Goal: Share content: Share content

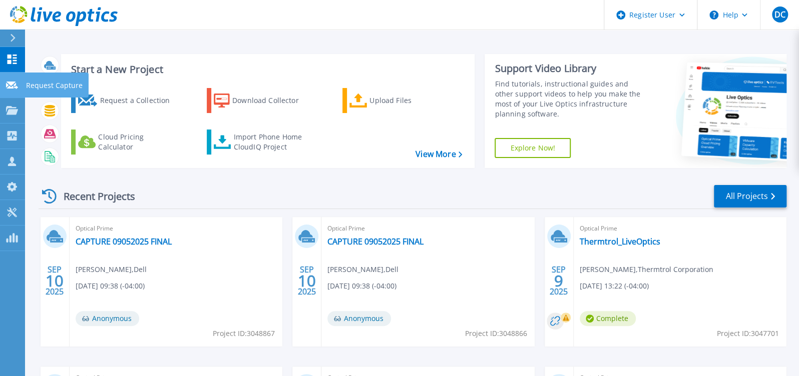
click at [18, 83] on link "Request Capture Request Capture" at bounding box center [12, 86] width 25 height 26
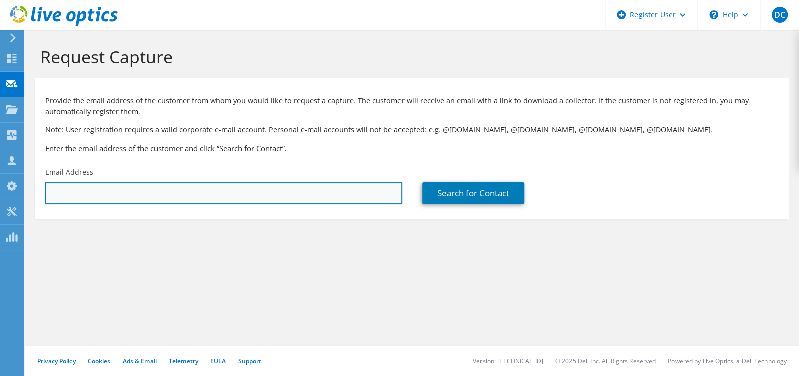
click at [344, 203] on input "text" at bounding box center [223, 194] width 357 height 22
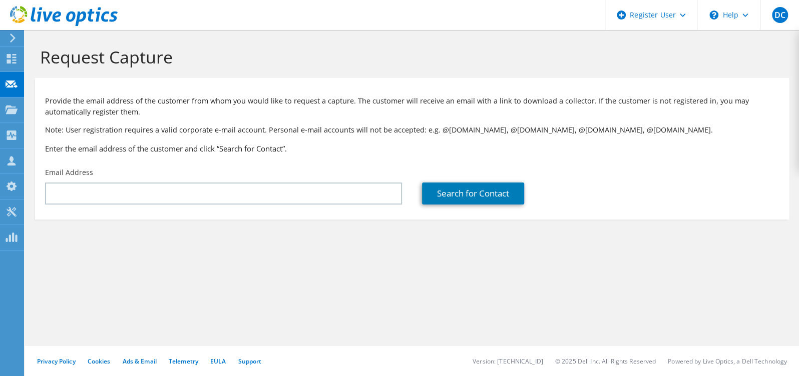
click at [279, 182] on div "Email Address" at bounding box center [223, 186] width 377 height 47
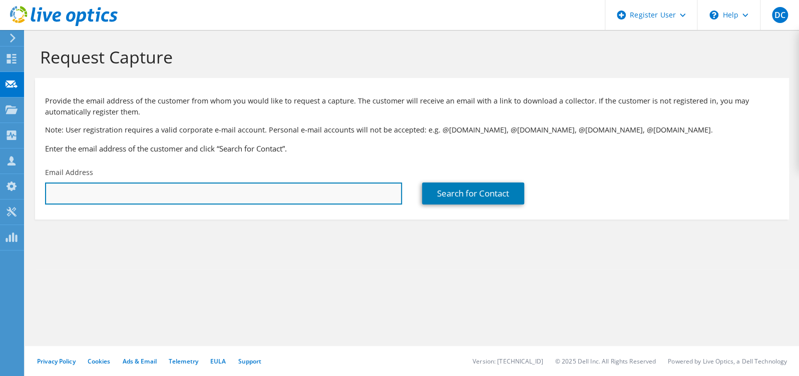
click at [277, 188] on input "text" at bounding box center [223, 194] width 357 height 22
paste input "[PERSON_NAME][EMAIL_ADDRESS][PERSON_NAME][DOMAIN_NAME][US_STATE]"
type input "[PERSON_NAME][EMAIL_ADDRESS][PERSON_NAME][DOMAIN_NAME][US_STATE]"
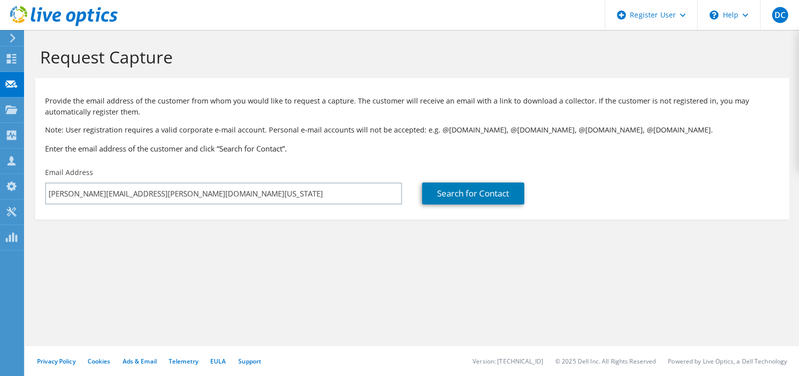
click at [303, 118] on div "Provide the email address of the customer from whom you would like to request a…" at bounding box center [412, 123] width 754 height 80
click at [463, 197] on link "Search for Contact" at bounding box center [473, 194] width 102 height 22
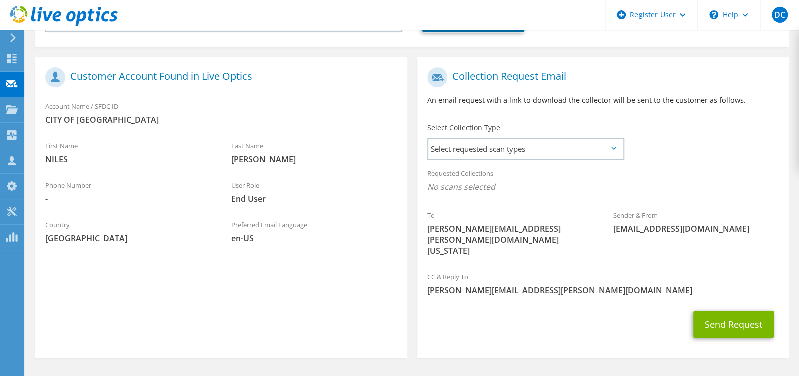
scroll to position [183, 0]
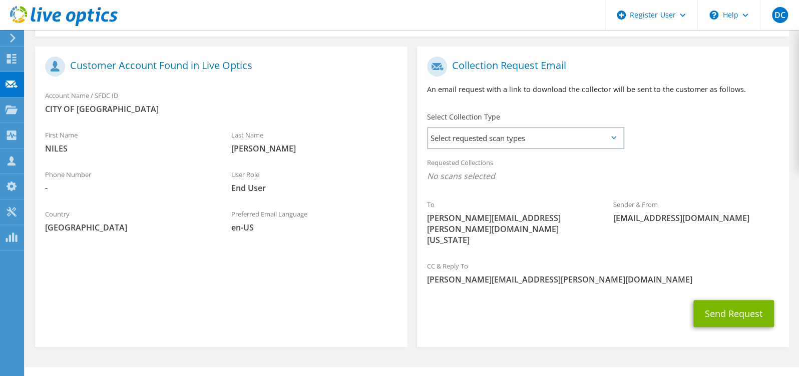
click at [565, 159] on div "Requested Collections No scans selected" at bounding box center [603, 170] width 372 height 37
click at [558, 138] on span "Select requested scan types" at bounding box center [525, 138] width 195 height 20
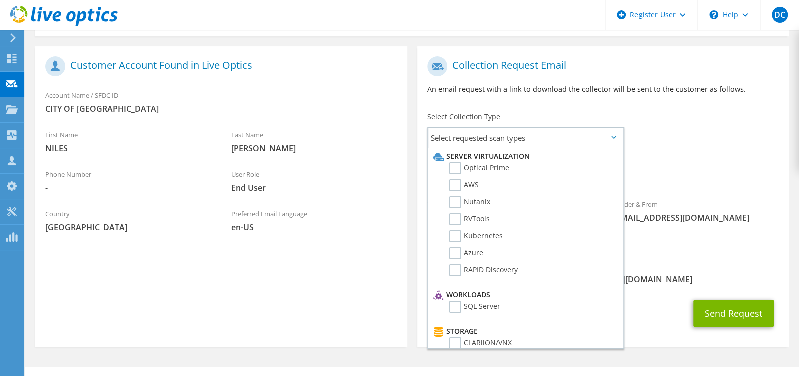
click at [604, 111] on div "Select Collection Type Select requested scan types Server Virtualization Optica…" at bounding box center [525, 129] width 217 height 45
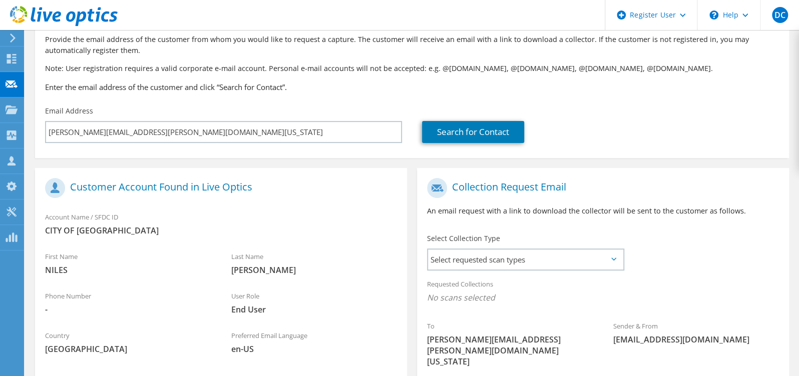
scroll to position [0, 0]
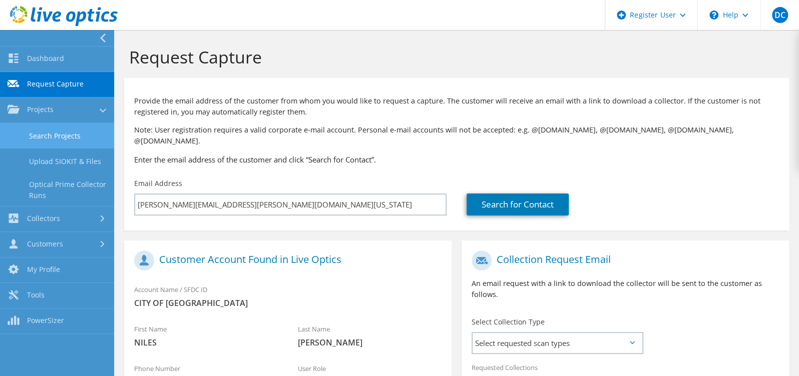
click at [56, 134] on link "Search Projects" at bounding box center [57, 136] width 114 height 26
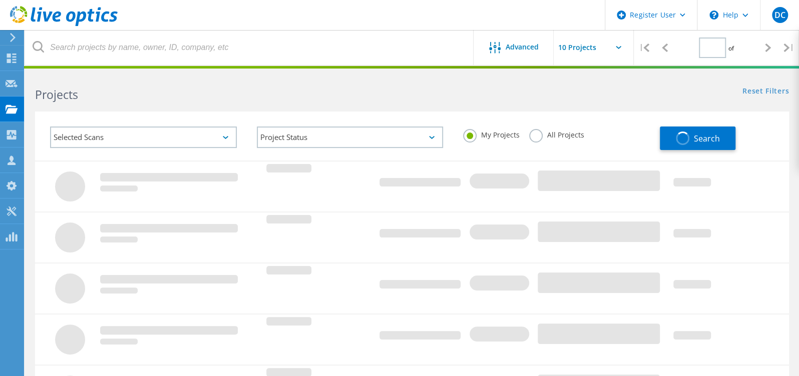
type input "1"
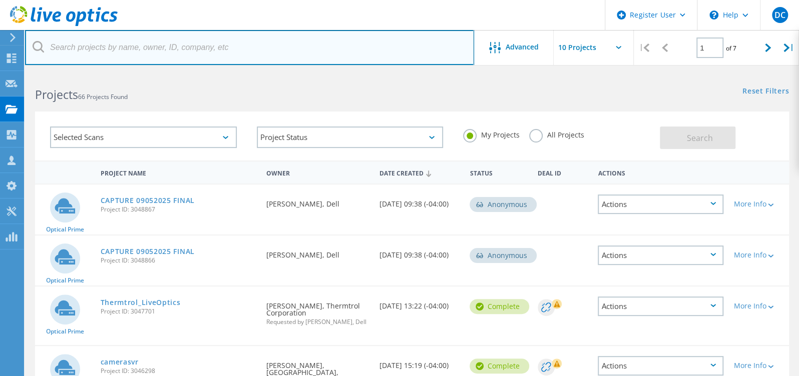
click at [240, 58] on input "text" at bounding box center [249, 47] width 449 height 35
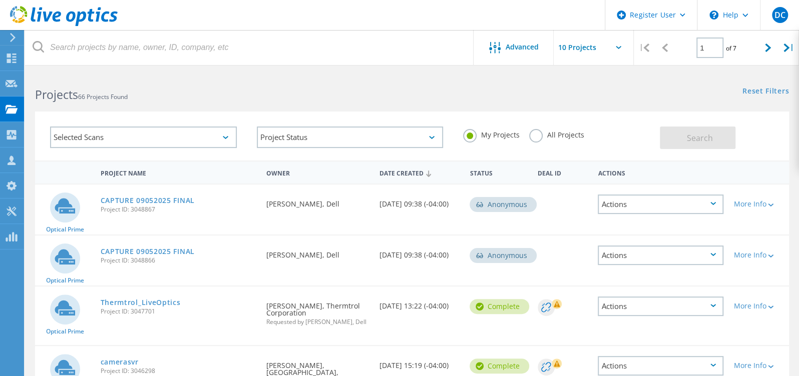
click at [545, 135] on label "All Projects" at bounding box center [556, 134] width 55 height 10
click at [0, 0] on input "All Projects" at bounding box center [0, 0] width 0 height 0
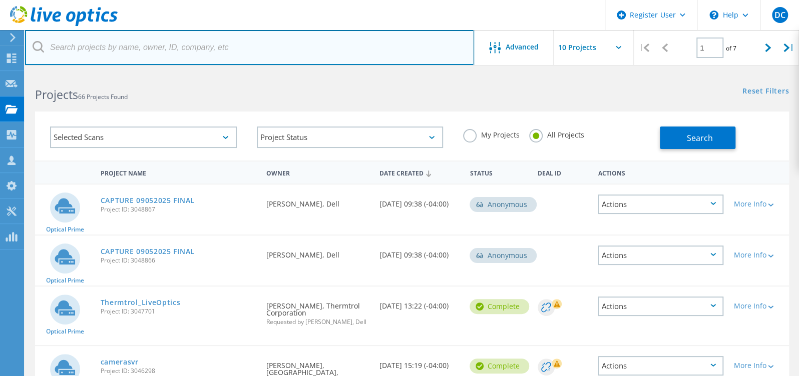
drag, startPoint x: 336, startPoint y: 31, endPoint x: 338, endPoint y: 36, distance: 5.9
click at [336, 31] on input "text" at bounding box center [249, 47] width 449 height 35
paste input "[PERSON_NAME][EMAIL_ADDRESS][PERSON_NAME][DOMAIN_NAME][US_STATE]"
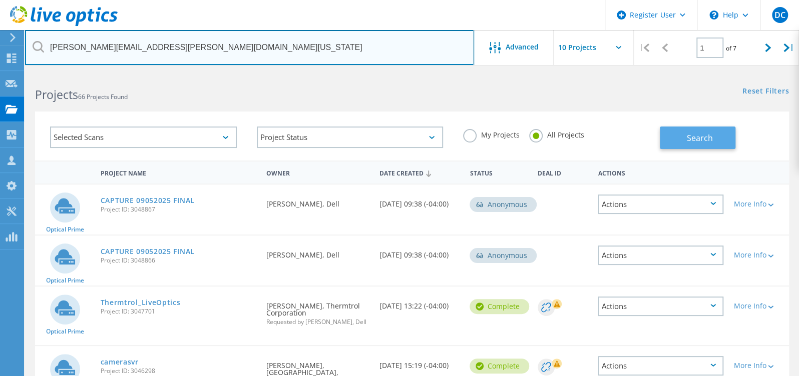
type input "[PERSON_NAME][EMAIL_ADDRESS][PERSON_NAME][DOMAIN_NAME][US_STATE]"
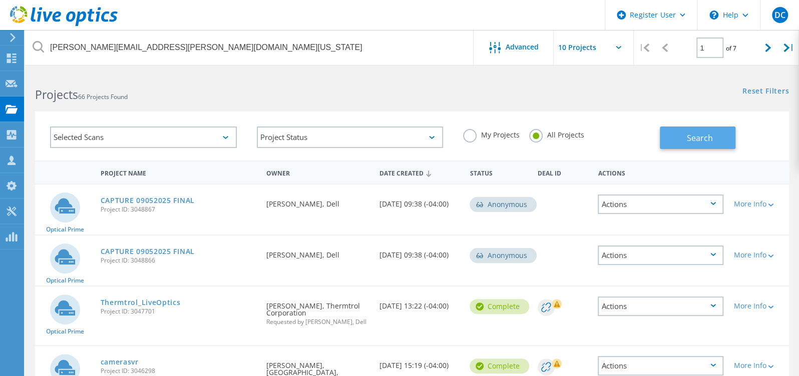
click at [680, 132] on button "Search" at bounding box center [698, 138] width 76 height 23
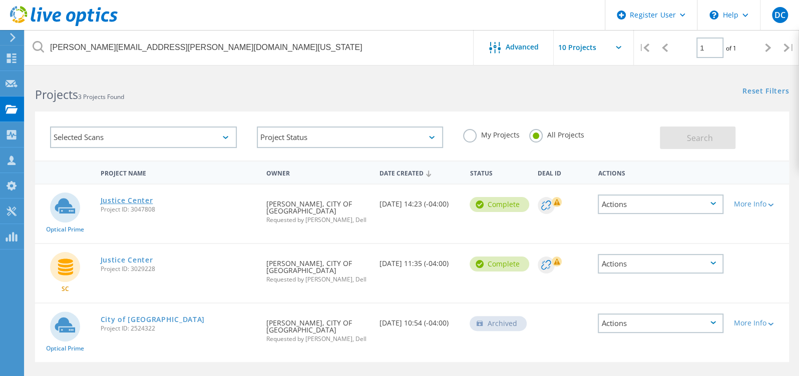
click at [121, 202] on link "Justice Center" at bounding box center [126, 200] width 53 height 7
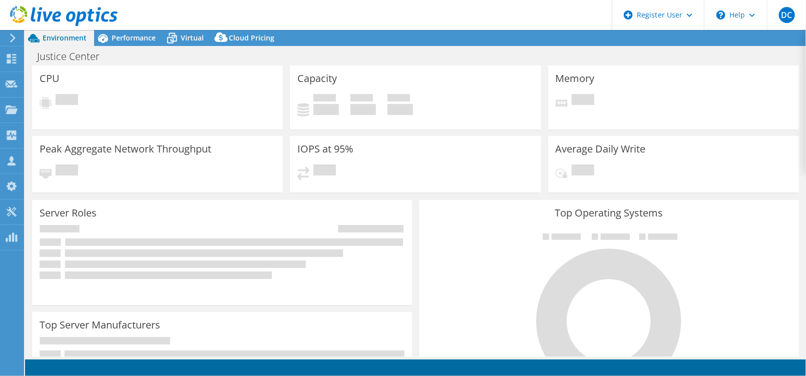
select select "USD"
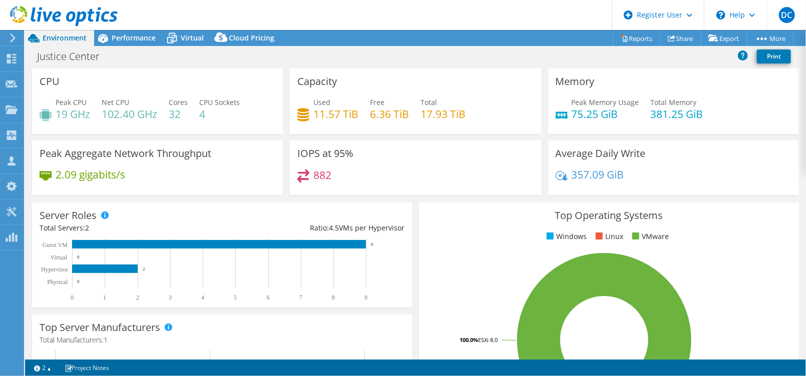
click at [415, 270] on div "Top Operating Systems Windows Linux VMware 100.0% ESXi 8.0" at bounding box center [608, 322] width 387 height 247
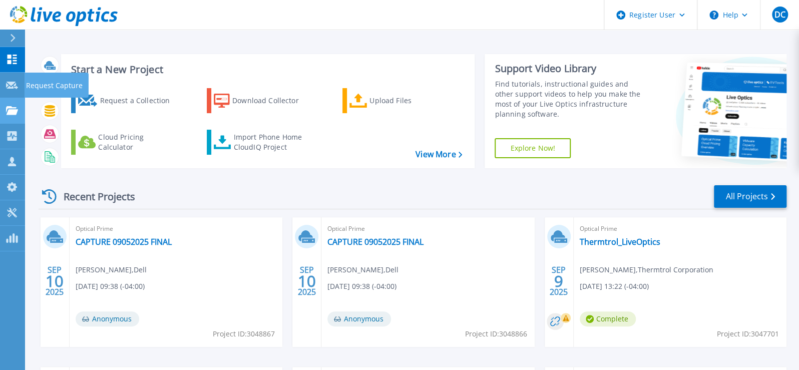
drag, startPoint x: 15, startPoint y: 88, endPoint x: 20, endPoint y: 101, distance: 13.9
click at [15, 89] on div at bounding box center [12, 84] width 12 height 9
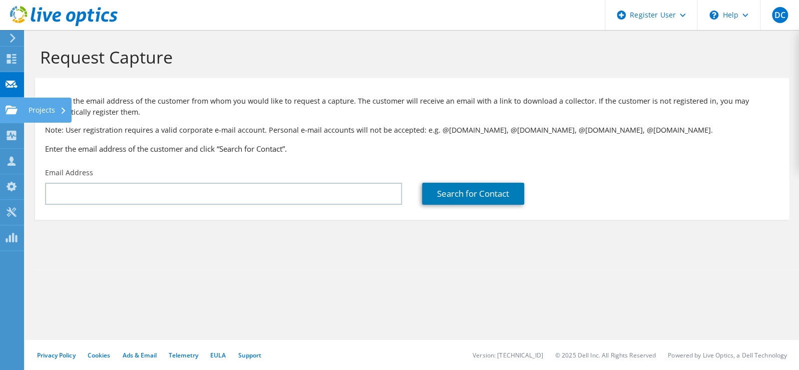
click at [17, 110] on icon at bounding box center [12, 110] width 12 height 10
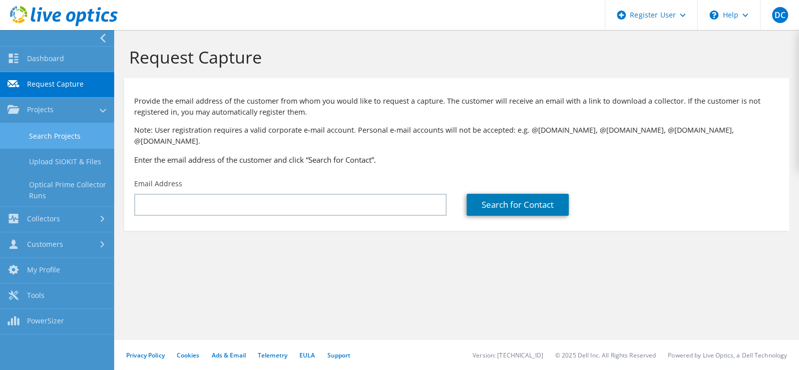
click at [77, 136] on link "Search Projects" at bounding box center [57, 136] width 114 height 26
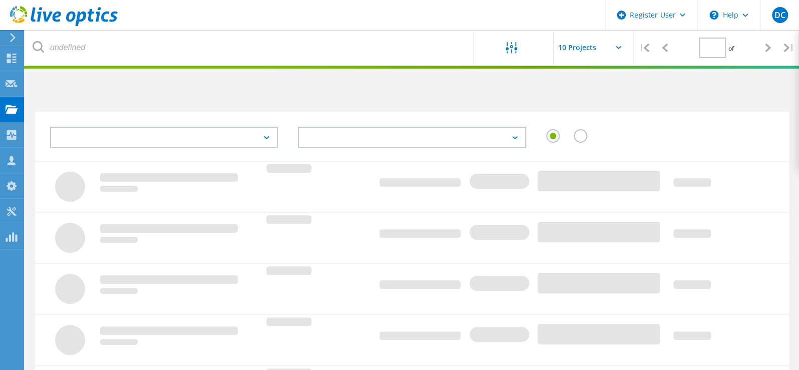
type input "1"
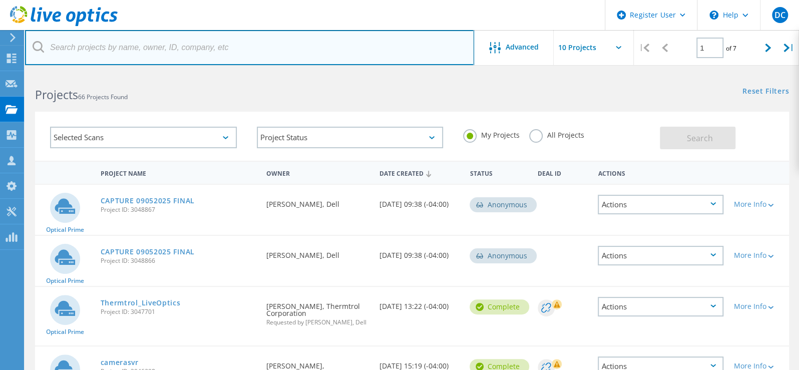
click at [237, 46] on input "text" at bounding box center [249, 47] width 449 height 35
click at [255, 57] on input "text" at bounding box center [249, 47] width 449 height 35
paste input "[PERSON_NAME][EMAIL_ADDRESS][PERSON_NAME][DOMAIN_NAME][US_STATE]"
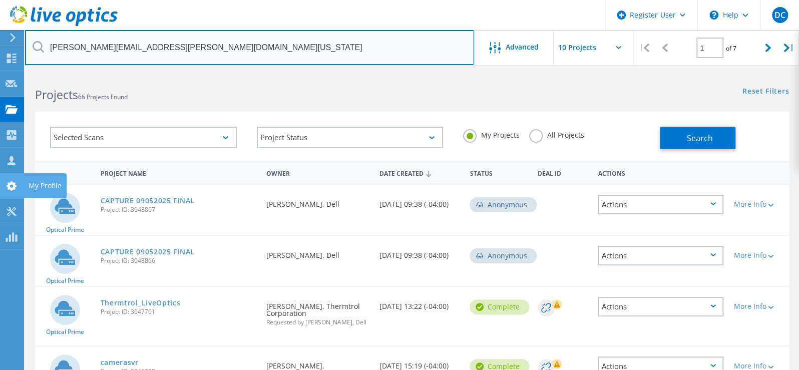
type input "[PERSON_NAME][EMAIL_ADDRESS][PERSON_NAME][DOMAIN_NAME][US_STATE]"
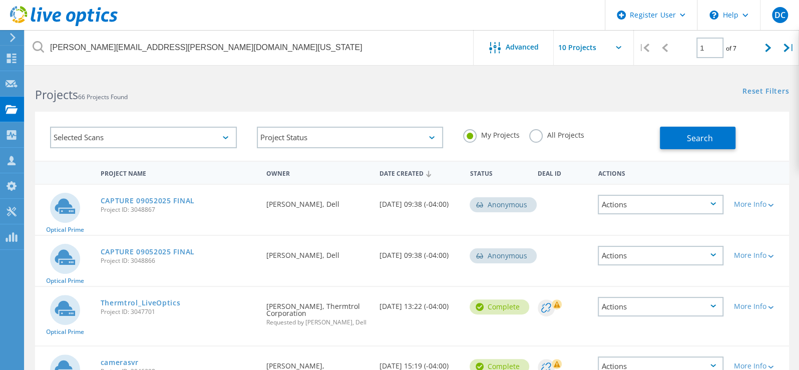
drag, startPoint x: 531, startPoint y: 133, endPoint x: 563, endPoint y: 133, distance: 32.0
click at [531, 133] on label "All Projects" at bounding box center [556, 134] width 55 height 10
click at [0, 0] on input "All Projects" at bounding box center [0, 0] width 0 height 0
click at [692, 133] on span "Search" at bounding box center [700, 138] width 26 height 11
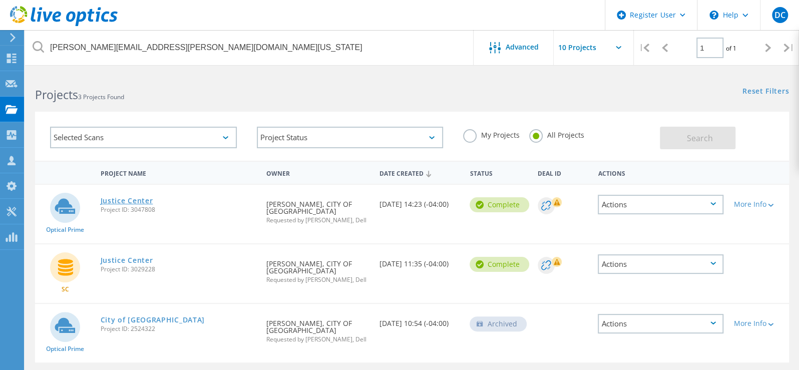
click at [113, 199] on link "Justice Center" at bounding box center [126, 200] width 53 height 7
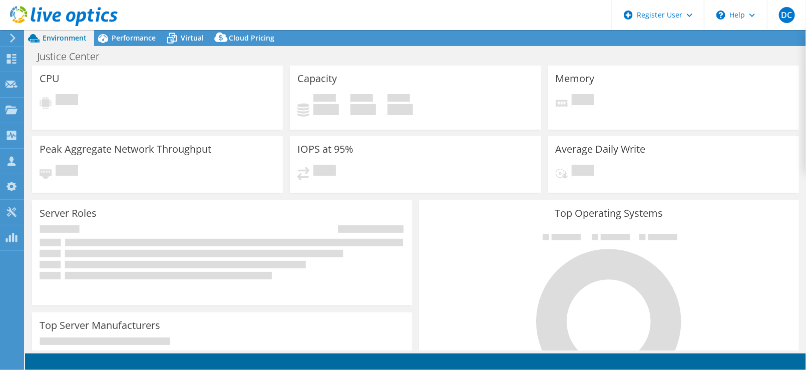
select select "USD"
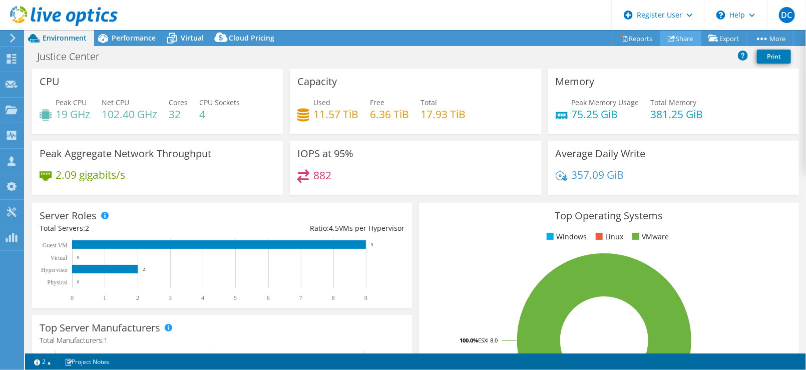
click at [668, 37] on use at bounding box center [672, 38] width 8 height 7
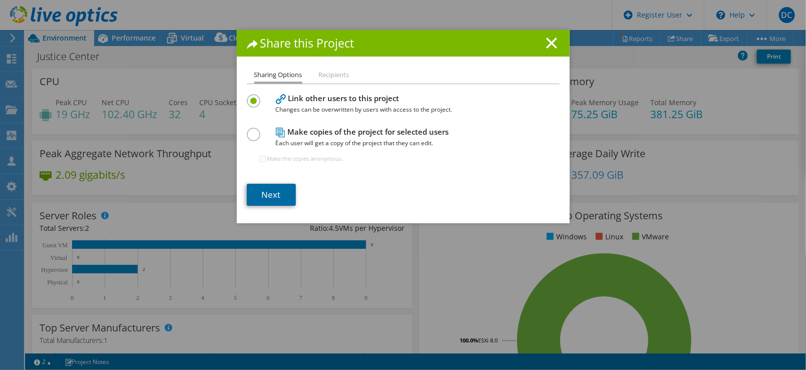
click at [264, 193] on link "Next" at bounding box center [271, 195] width 49 height 22
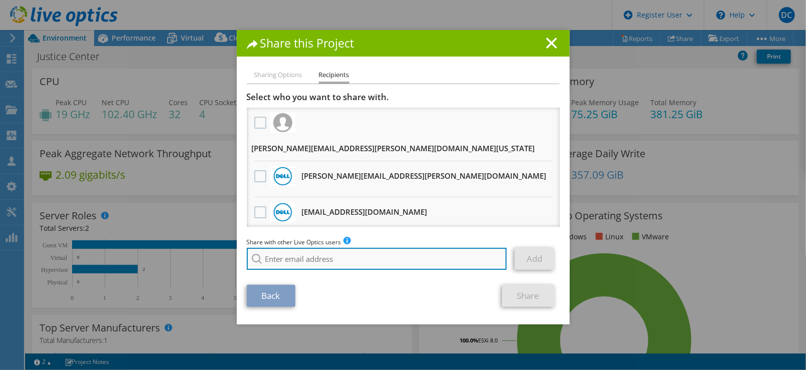
click at [308, 254] on input "search" at bounding box center [377, 259] width 260 height 22
type input "josh judkins"
drag, startPoint x: 320, startPoint y: 258, endPoint x: 255, endPoint y: 259, distance: 65.6
click at [255, 259] on div "josh judkins No results for found." at bounding box center [377, 259] width 261 height 22
click at [373, 259] on input "search" at bounding box center [377, 259] width 260 height 22
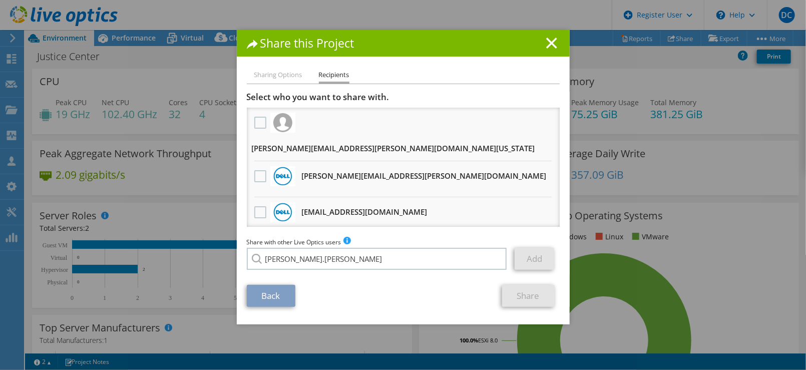
click at [319, 272] on li "Josh.Judkins@dell.com" at bounding box center [349, 266] width 204 height 12
type input "Josh.Judkins@dell.com"
click at [523, 263] on link "Add" at bounding box center [534, 259] width 40 height 22
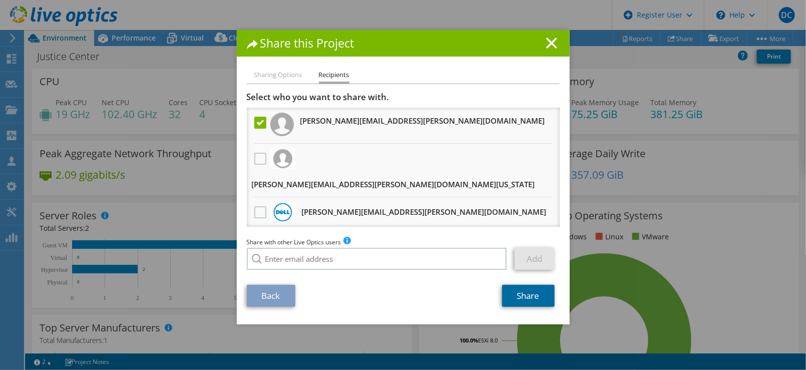
click at [517, 297] on link "Share" at bounding box center [528, 296] width 53 height 22
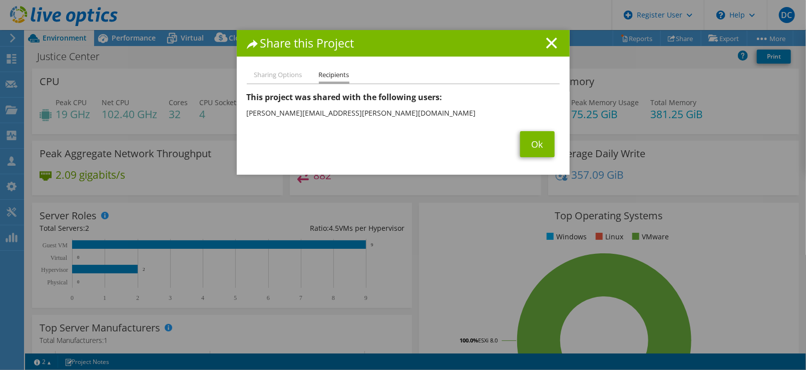
click at [539, 40] on h1 "Share this Project" at bounding box center [403, 44] width 313 height 12
